Goal: Navigation & Orientation: Go to known website

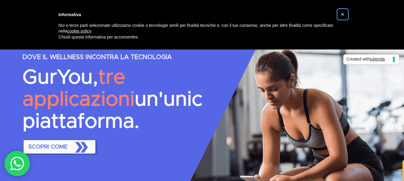
click at [343, 15] on span "×" at bounding box center [343, 14] width 4 height 7
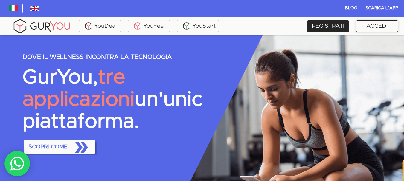
click at [370, 24] on div "ACCEDI" at bounding box center [377, 26] width 42 height 12
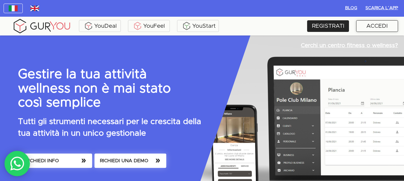
click at [385, 20] on div "ACCEDI" at bounding box center [377, 26] width 42 height 12
